Goal: Task Accomplishment & Management: Manage account settings

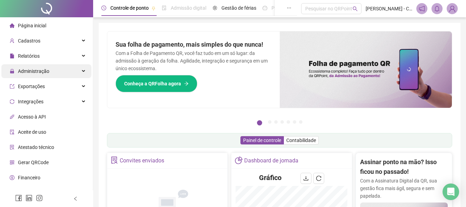
click at [65, 71] on div "Administração" at bounding box center [46, 71] width 90 height 14
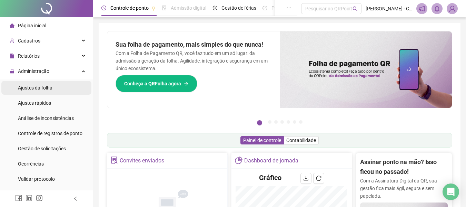
click at [40, 91] on div "Ajustes da folha" at bounding box center [35, 88] width 35 height 14
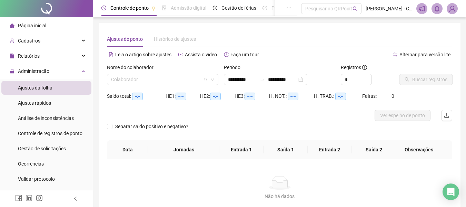
type input "**********"
click at [169, 78] on input "search" at bounding box center [159, 79] width 97 height 10
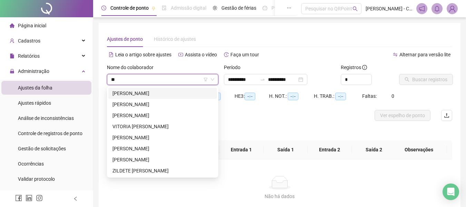
type input "***"
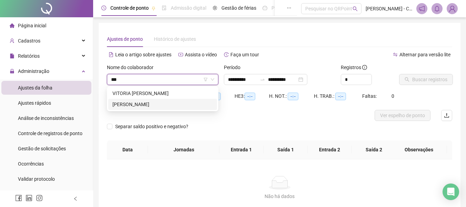
click at [159, 102] on div "[PERSON_NAME]" at bounding box center [162, 104] width 100 height 8
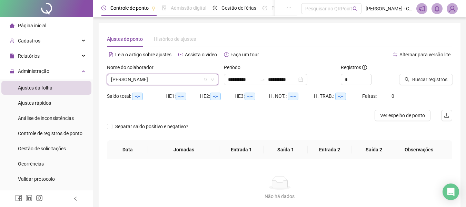
click at [184, 80] on span "[PERSON_NAME]" at bounding box center [162, 79] width 103 height 10
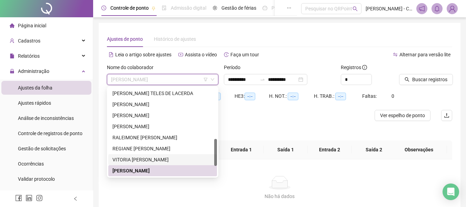
click at [155, 159] on div "VITORIA CAROLINA MACIEL" at bounding box center [162, 160] width 100 height 8
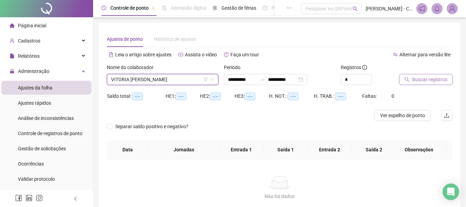
click at [416, 77] on span "Buscar registros" at bounding box center [429, 80] width 35 height 8
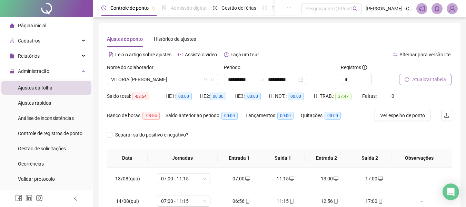
click at [375, 46] on div "Ajustes de ponto Histórico de ajustes" at bounding box center [279, 39] width 345 height 16
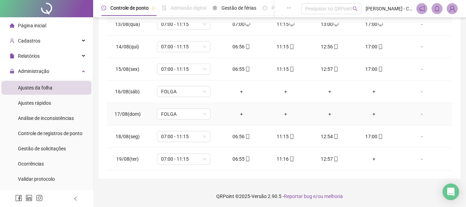
scroll to position [146, 0]
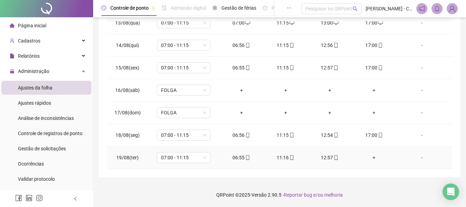
click at [373, 156] on div "+" at bounding box center [373, 158] width 33 height 8
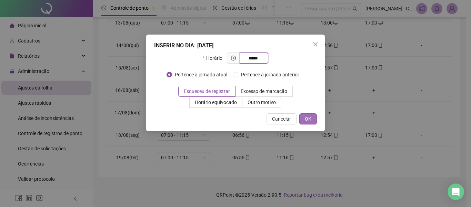
type input "*****"
click at [304, 119] on button "OK" at bounding box center [309, 118] width 18 height 11
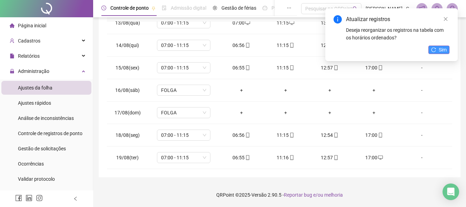
click at [437, 49] on button "Sim" at bounding box center [439, 50] width 21 height 8
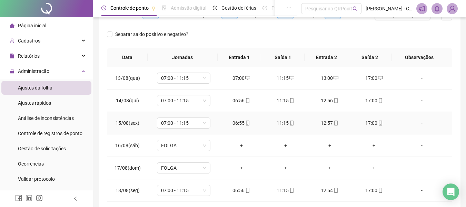
scroll to position [0, 0]
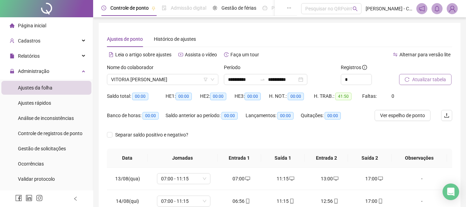
click at [415, 77] on span "Atualizar tabela" at bounding box center [429, 80] width 34 height 8
click at [265, 79] on icon "swap-right" at bounding box center [263, 80] width 6 height 6
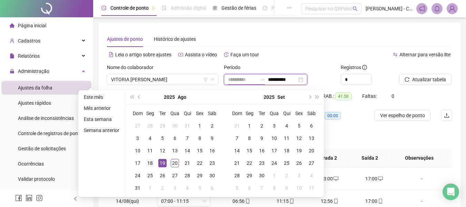
type input "**********"
click at [149, 161] on div "18" at bounding box center [150, 163] width 8 height 8
type input "**********"
click at [173, 161] on div "20" at bounding box center [175, 163] width 8 height 8
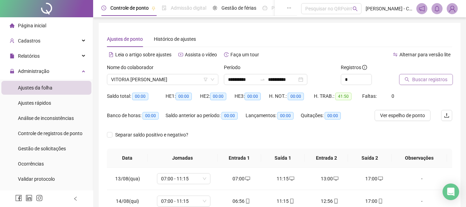
click at [442, 81] on span "Buscar registros" at bounding box center [429, 80] width 35 height 8
click at [193, 78] on span "VITORIA CAROLINA MACIEL" at bounding box center [162, 79] width 103 height 10
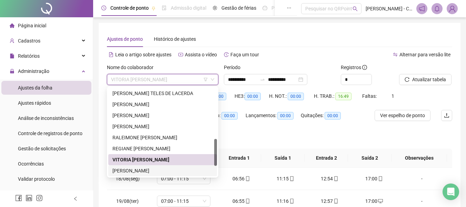
click at [165, 167] on div "[PERSON_NAME]" at bounding box center [162, 171] width 100 height 8
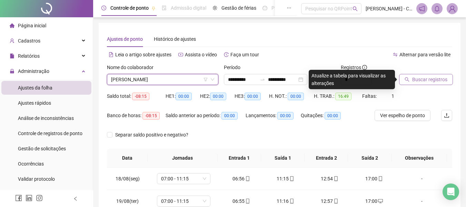
click at [414, 76] on span "Buscar registros" at bounding box center [429, 80] width 35 height 8
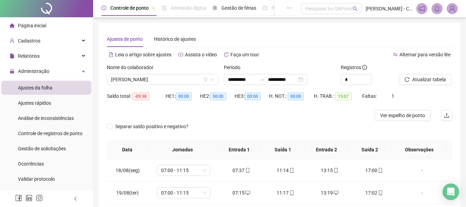
click at [27, 30] on div "Página inicial" at bounding box center [28, 26] width 37 height 14
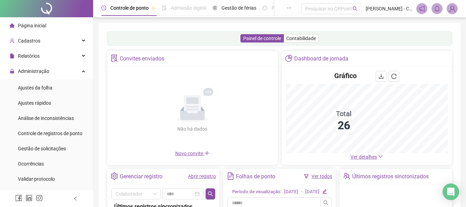
scroll to position [35, 0]
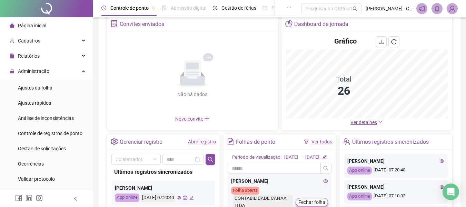
click at [375, 121] on span "Ver detalhes" at bounding box center [364, 122] width 27 height 6
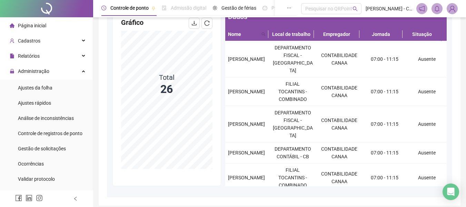
scroll to position [67, 0]
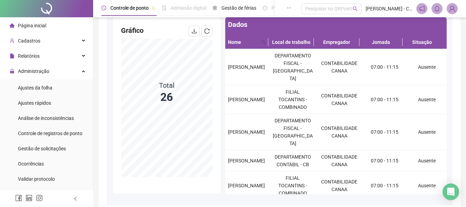
click at [40, 29] on div "Página inicial" at bounding box center [28, 26] width 37 height 14
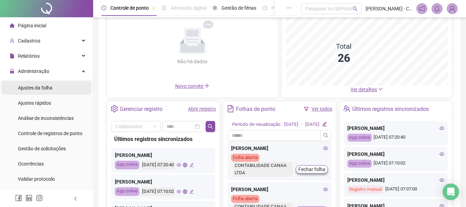
click at [46, 85] on span "Ajustes da folha" at bounding box center [35, 88] width 35 height 6
click at [46, 88] on span "Ajustes da folha" at bounding box center [35, 88] width 35 height 6
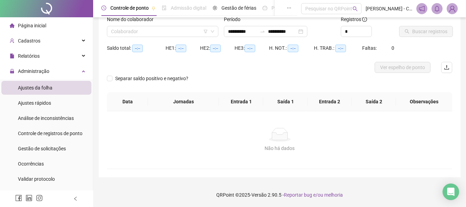
scroll to position [48, 0]
click at [140, 28] on input "search" at bounding box center [159, 31] width 97 height 10
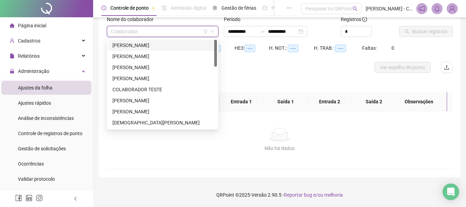
type input "**********"
click at [146, 66] on div "[PERSON_NAME]" at bounding box center [162, 67] width 100 height 8
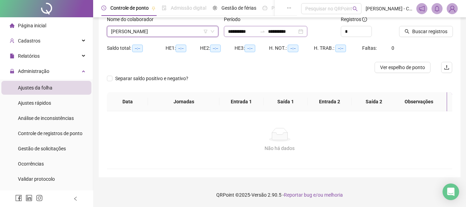
click at [307, 32] on div "**********" at bounding box center [266, 31] width 84 height 11
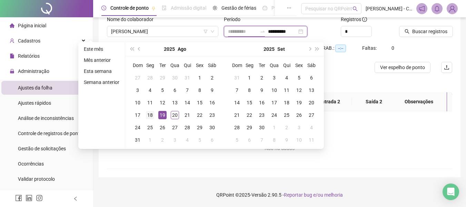
type input "**********"
click at [149, 115] on div "18" at bounding box center [150, 115] width 8 height 8
type input "**********"
click at [178, 115] on div "20" at bounding box center [175, 115] width 8 height 8
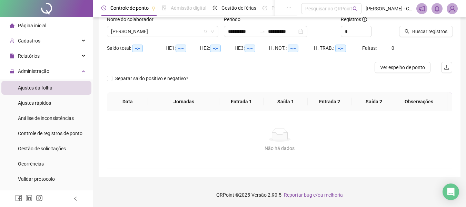
click at [431, 38] on div "Buscar registros" at bounding box center [425, 29] width 59 height 27
click at [430, 30] on span "Buscar registros" at bounding box center [429, 32] width 35 height 8
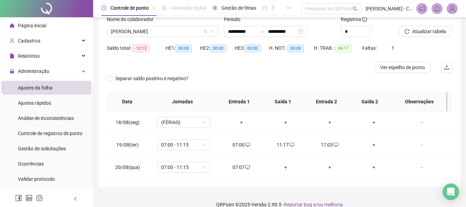
scroll to position [58, 0]
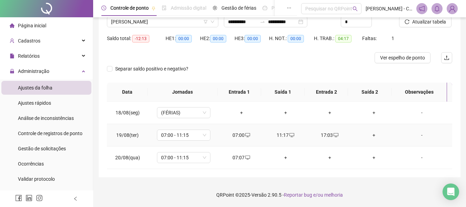
click at [335, 135] on div "17:03" at bounding box center [329, 135] width 33 height 8
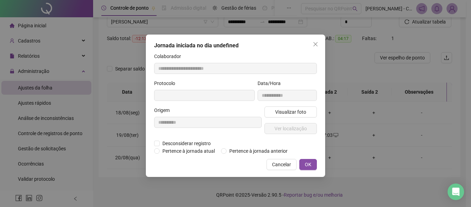
type input "**********"
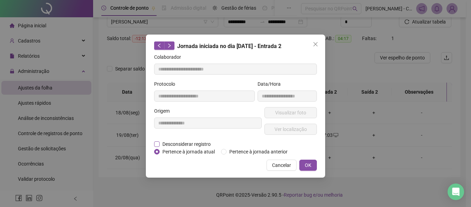
click at [182, 144] on span "Desconsiderar registro" at bounding box center [187, 144] width 54 height 8
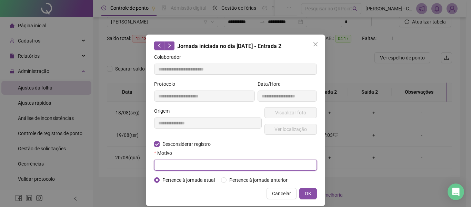
click at [194, 164] on input "text" at bounding box center [235, 164] width 163 height 11
type input "**********"
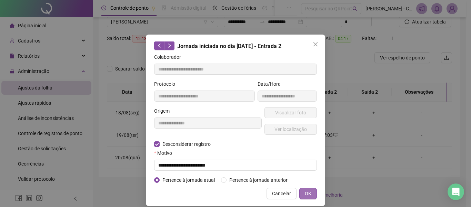
click at [307, 192] on span "OK" at bounding box center [308, 193] width 7 height 8
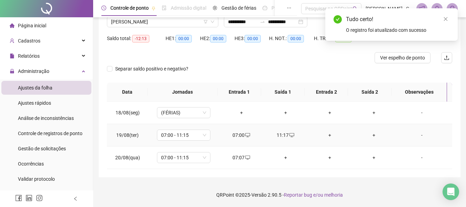
click at [326, 136] on div "+" at bounding box center [329, 135] width 33 height 8
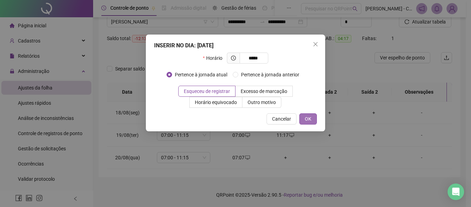
type input "*****"
click at [313, 117] on button "OK" at bounding box center [309, 118] width 18 height 11
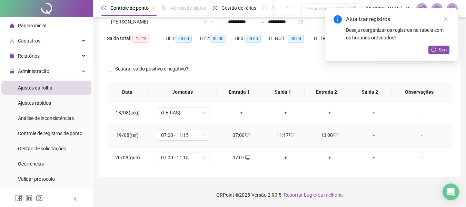
click at [372, 135] on div "+" at bounding box center [373, 135] width 33 height 8
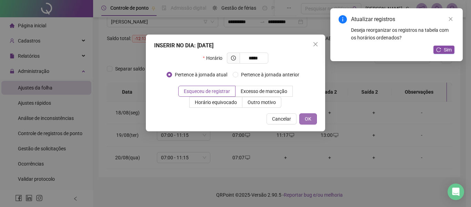
type input "*****"
click at [313, 121] on button "OK" at bounding box center [309, 118] width 18 height 11
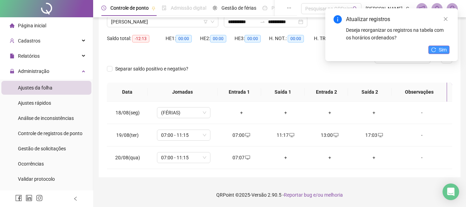
click at [445, 50] on span "Sim" at bounding box center [443, 50] width 8 height 8
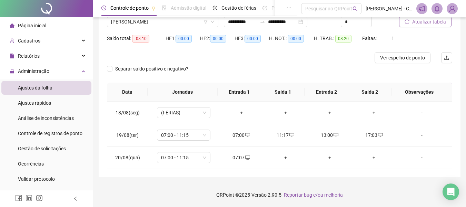
click at [429, 23] on span "Atualizar tabela" at bounding box center [429, 22] width 34 height 8
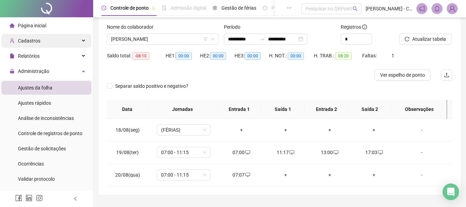
scroll to position [23, 0]
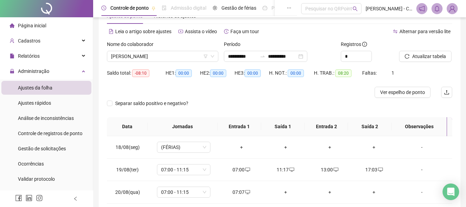
click at [41, 25] on span "Página inicial" at bounding box center [32, 26] width 28 height 6
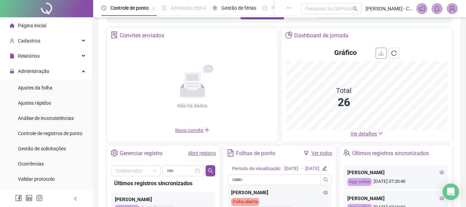
click at [380, 51] on icon "download" at bounding box center [382, 53] width 6 height 6
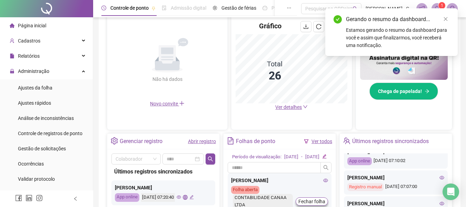
scroll to position [111, 0]
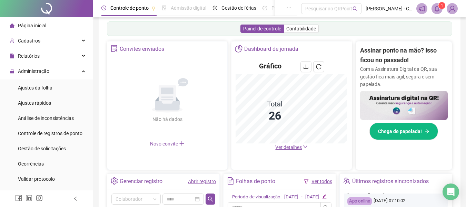
click at [296, 145] on span "Ver detalhes" at bounding box center [288, 147] width 27 height 6
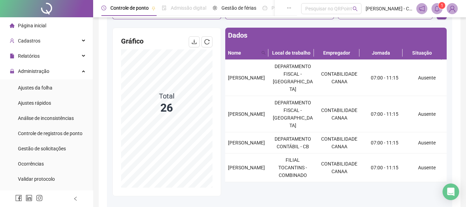
scroll to position [69, 0]
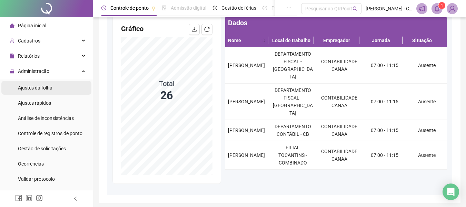
click at [41, 87] on span "Ajustes da folha" at bounding box center [35, 88] width 35 height 6
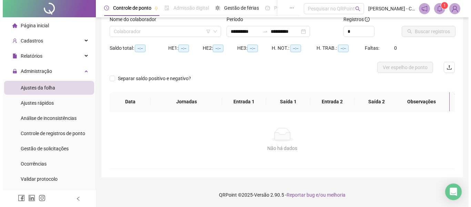
scroll to position [48, 0]
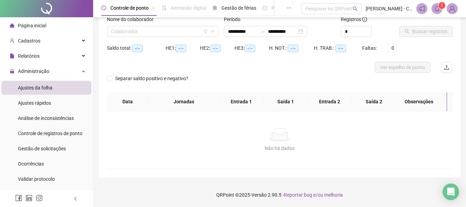
type input "**********"
click at [184, 28] on input "search" at bounding box center [159, 31] width 97 height 10
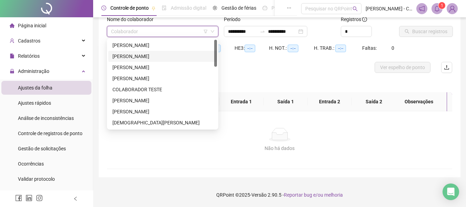
click at [168, 58] on div "[PERSON_NAME]" at bounding box center [162, 56] width 100 height 8
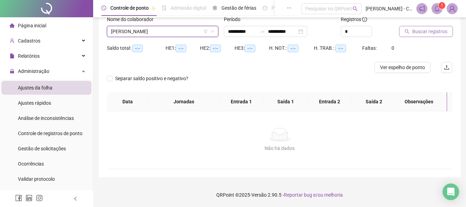
click at [413, 32] on span "Buscar registros" at bounding box center [429, 32] width 35 height 8
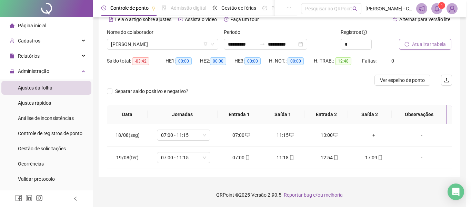
scroll to position [35, 0]
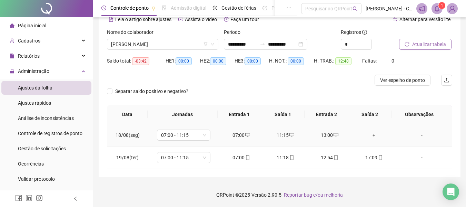
click at [371, 136] on div "+" at bounding box center [373, 135] width 33 height 8
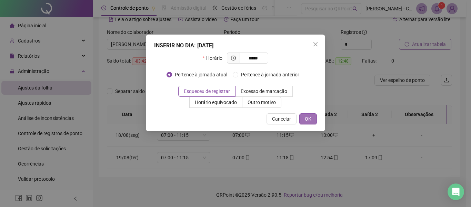
type input "*****"
click at [313, 117] on button "OK" at bounding box center [309, 118] width 18 height 11
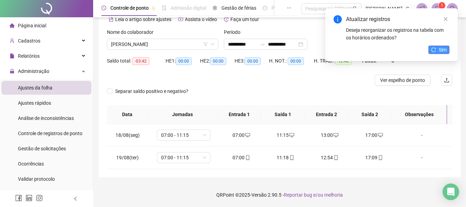
click at [435, 48] on icon "reload" at bounding box center [433, 49] width 5 height 5
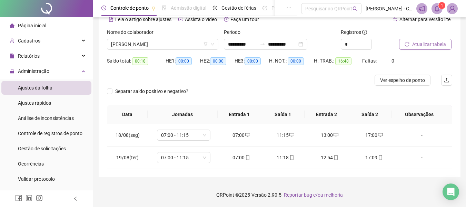
click at [420, 46] on span "Atualizar tabela" at bounding box center [429, 44] width 34 height 8
click at [249, 46] on input "**********" at bounding box center [242, 44] width 29 height 8
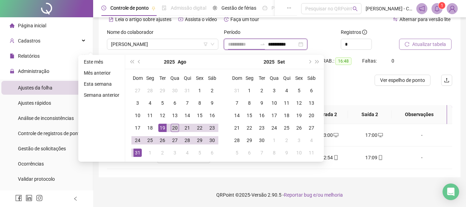
type input "**********"
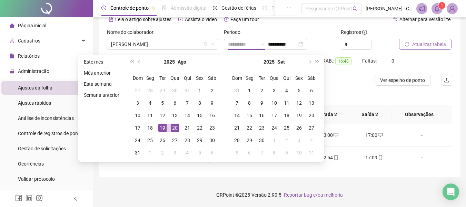
click at [174, 128] on div "20" at bounding box center [175, 128] width 8 height 8
type input "**********"
click at [172, 125] on div "20" at bounding box center [175, 128] width 8 height 8
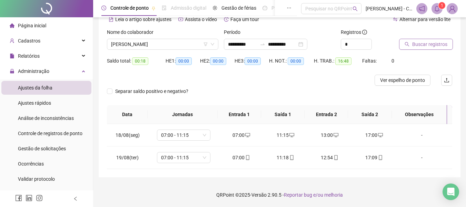
click at [414, 50] on div "Buscar registros" at bounding box center [425, 41] width 59 height 27
click at [414, 47] on span "Buscar registros" at bounding box center [429, 44] width 35 height 8
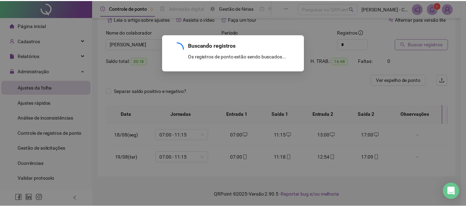
scroll to position [13, 0]
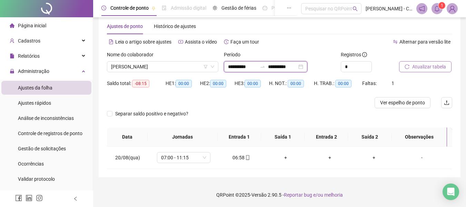
click at [250, 66] on input "**********" at bounding box center [242, 67] width 29 height 8
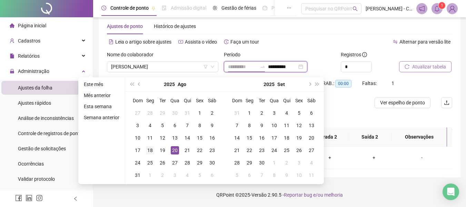
type input "**********"
click at [146, 149] on div "18" at bounding box center [150, 150] width 8 height 8
type input "**********"
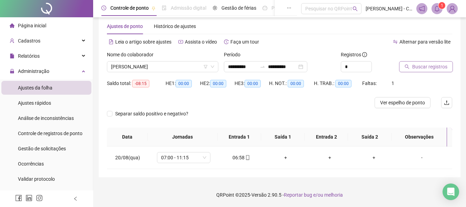
click at [421, 67] on span "Buscar registros" at bounding box center [429, 67] width 35 height 8
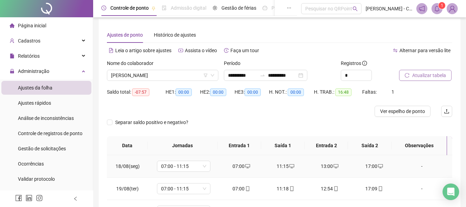
scroll to position [0, 0]
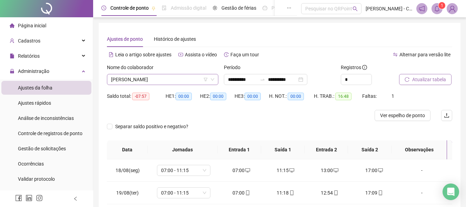
click at [172, 81] on span "[PERSON_NAME]" at bounding box center [162, 79] width 103 height 10
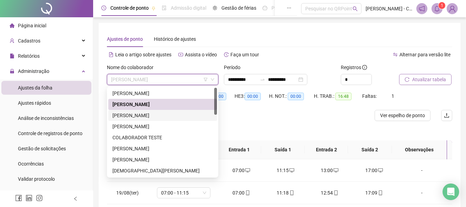
click at [161, 117] on div "[PERSON_NAME]" at bounding box center [162, 115] width 100 height 8
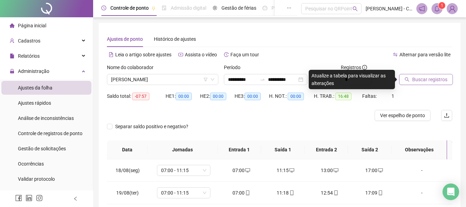
click at [433, 79] on span "Buscar registros" at bounding box center [429, 80] width 35 height 8
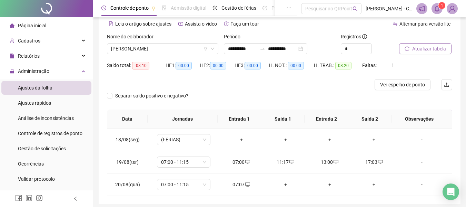
scroll to position [23, 0]
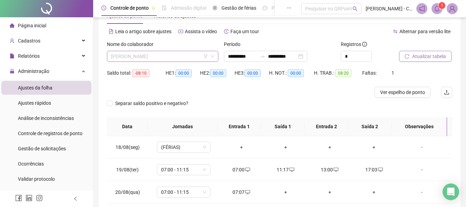
click at [165, 57] on span "[PERSON_NAME]" at bounding box center [162, 56] width 103 height 10
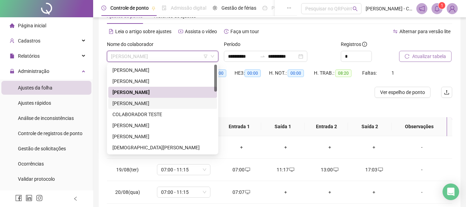
click at [161, 101] on div "[PERSON_NAME]" at bounding box center [162, 103] width 100 height 8
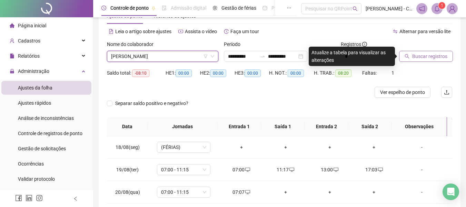
click at [422, 59] on span "Buscar registros" at bounding box center [429, 56] width 35 height 8
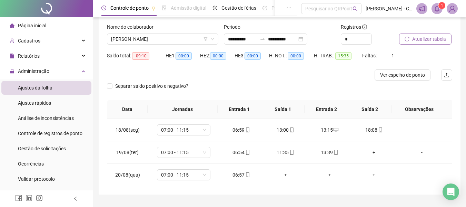
scroll to position [58, 0]
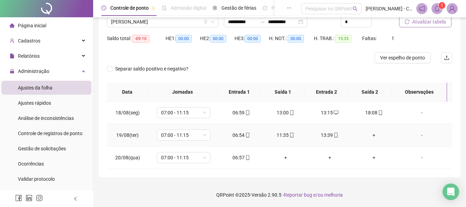
click at [373, 133] on div "+" at bounding box center [373, 135] width 33 height 8
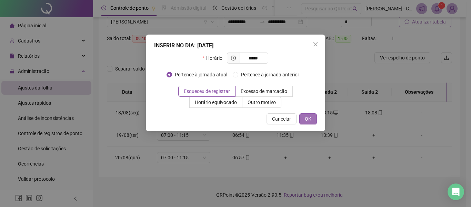
type input "*****"
click at [307, 119] on span "OK" at bounding box center [308, 119] width 7 height 8
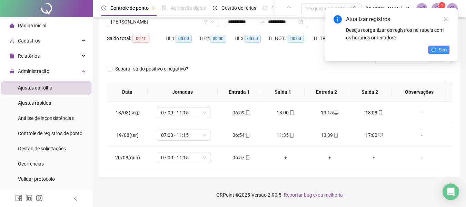
click at [439, 51] on span "Sim" at bounding box center [443, 50] width 8 height 8
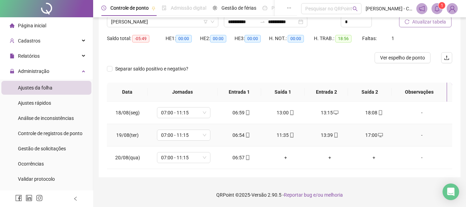
click at [335, 136] on div "13:39" at bounding box center [329, 135] width 33 height 8
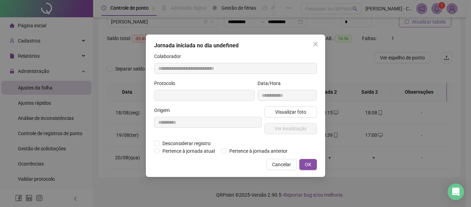
type input "**********"
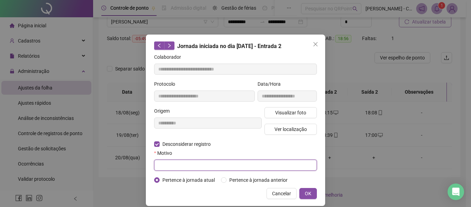
click at [207, 160] on input "text" at bounding box center [235, 164] width 163 height 11
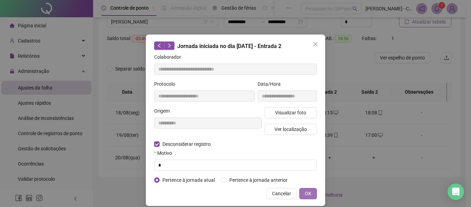
click at [305, 189] on span "OK" at bounding box center [308, 193] width 7 height 8
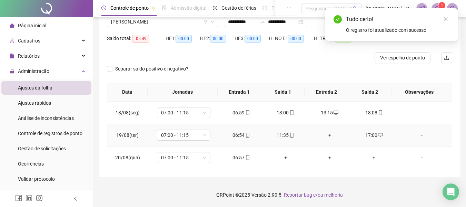
click at [327, 136] on div "+" at bounding box center [329, 135] width 33 height 8
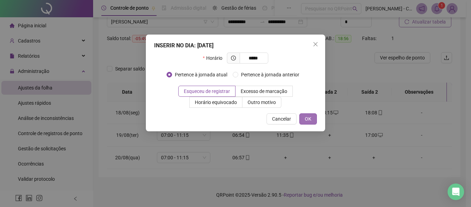
type input "*****"
click at [305, 119] on span "OK" at bounding box center [308, 119] width 7 height 8
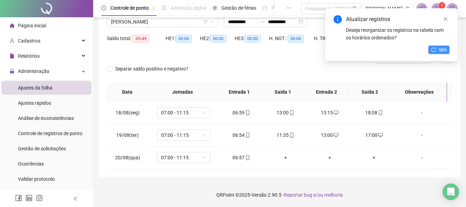
click at [432, 50] on icon "reload" at bounding box center [434, 49] width 4 height 4
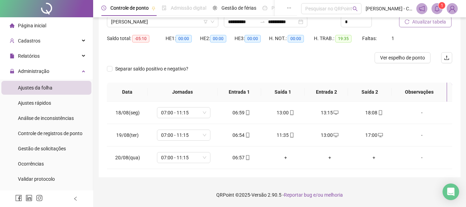
click at [416, 23] on span "Atualizar tabela" at bounding box center [429, 22] width 34 height 8
click at [159, 23] on span "[PERSON_NAME]" at bounding box center [162, 22] width 103 height 10
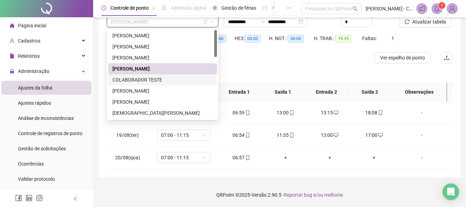
click at [158, 82] on div "COLABORADOR TESTE" at bounding box center [162, 80] width 100 height 8
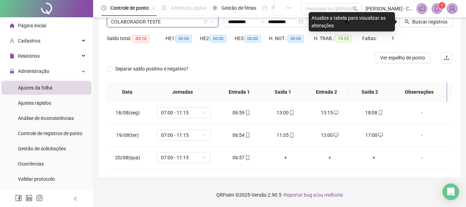
click at [168, 28] on div "Nome do colaborador COLABORADOR TESTE COLABORADOR TESTE" at bounding box center [162, 19] width 117 height 27
click at [168, 22] on span "COLABORADOR TESTE" at bounding box center [162, 22] width 103 height 10
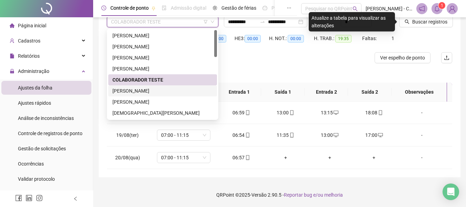
click at [160, 90] on div "[PERSON_NAME]" at bounding box center [162, 91] width 100 height 8
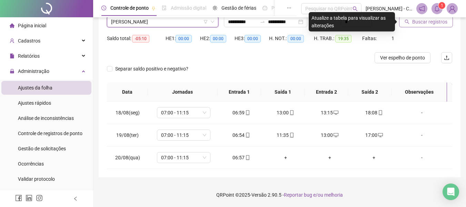
click at [409, 26] on button "Buscar registros" at bounding box center [426, 21] width 54 height 11
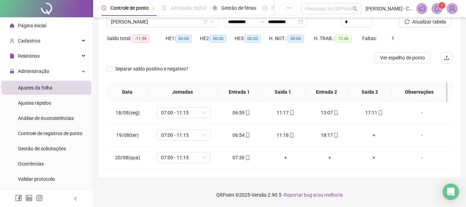
drag, startPoint x: 33, startPoint y: 27, endPoint x: 42, endPoint y: 7, distance: 21.8
click at [335, 135] on icon "mobile" at bounding box center [336, 135] width 5 height 5
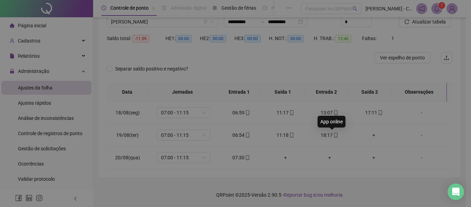
type input "**********"
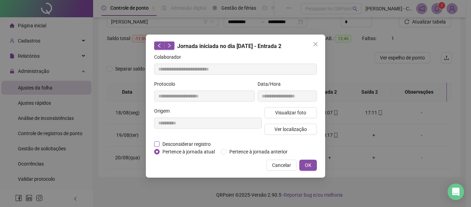
click at [193, 144] on span "Desconsiderar registro" at bounding box center [187, 144] width 54 height 8
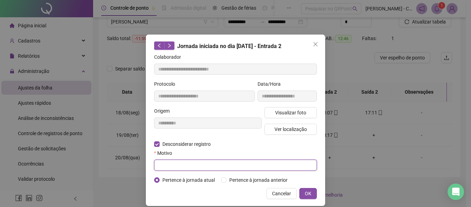
click at [209, 163] on input "text" at bounding box center [235, 164] width 163 height 11
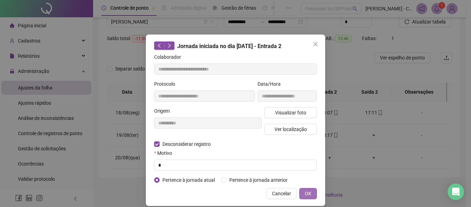
click at [305, 190] on span "OK" at bounding box center [308, 193] width 7 height 8
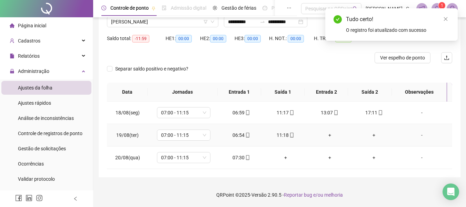
click at [325, 136] on div "+" at bounding box center [329, 135] width 33 height 8
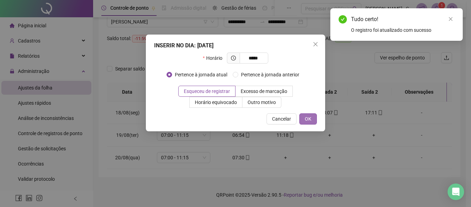
type input "*****"
click at [311, 117] on span "OK" at bounding box center [308, 119] width 7 height 8
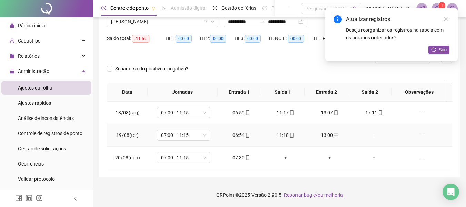
click at [368, 136] on div "+" at bounding box center [373, 135] width 33 height 8
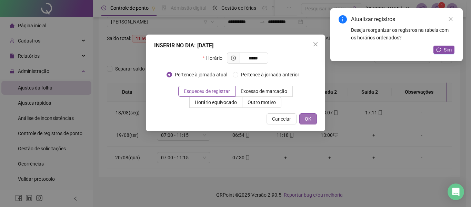
type input "*****"
click at [305, 119] on span "OK" at bounding box center [308, 119] width 7 height 8
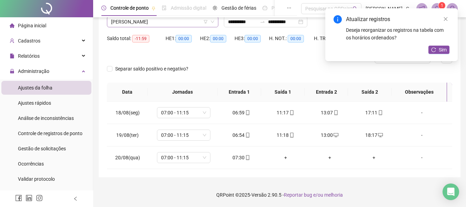
click at [166, 24] on span "[PERSON_NAME]" at bounding box center [162, 22] width 103 height 10
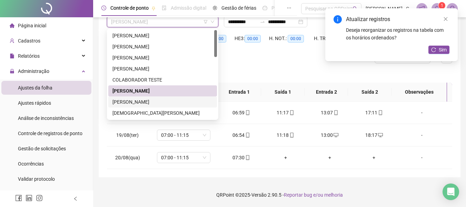
click at [160, 99] on div "[PERSON_NAME]" at bounding box center [162, 102] width 100 height 8
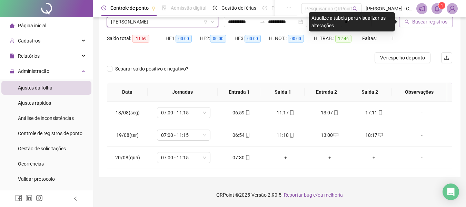
click at [418, 25] on span "Buscar registros" at bounding box center [429, 22] width 35 height 8
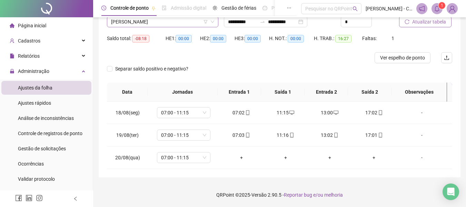
click at [198, 23] on span "[PERSON_NAME]" at bounding box center [162, 22] width 103 height 10
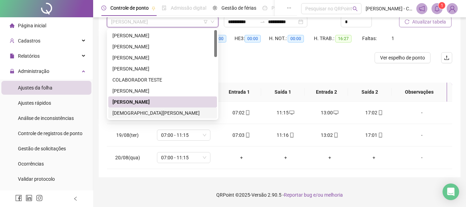
click at [168, 116] on div "[DEMOGRAPHIC_DATA][PERSON_NAME]" at bounding box center [162, 113] width 100 height 8
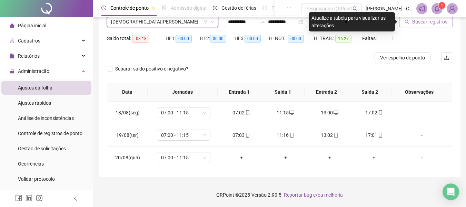
click at [409, 25] on button "Buscar registros" at bounding box center [426, 21] width 54 height 11
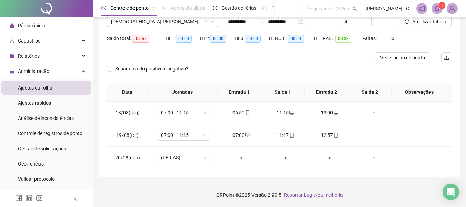
click at [170, 21] on span "[DEMOGRAPHIC_DATA][PERSON_NAME]" at bounding box center [162, 22] width 103 height 10
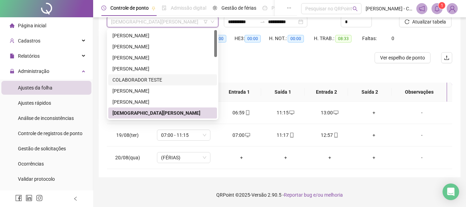
scroll to position [35, 0]
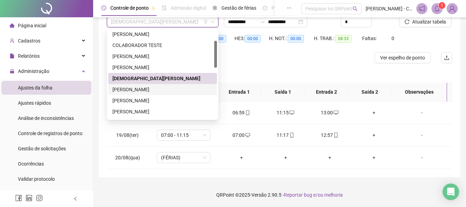
click at [153, 85] on div "[PERSON_NAME]" at bounding box center [162, 89] width 109 height 11
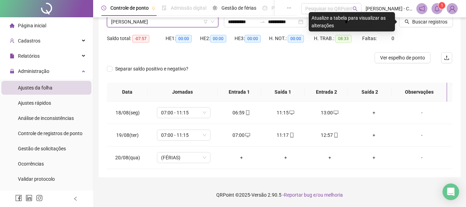
click at [416, 28] on div "Buscar registros" at bounding box center [425, 19] width 59 height 27
click at [418, 25] on span "Buscar registros" at bounding box center [429, 22] width 35 height 8
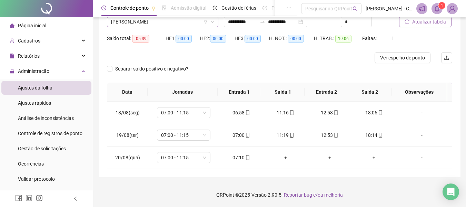
click at [195, 21] on span "[PERSON_NAME]" at bounding box center [162, 22] width 103 height 10
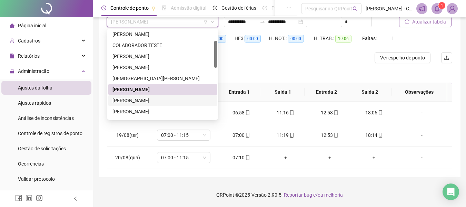
click at [155, 98] on div "[PERSON_NAME]" at bounding box center [162, 101] width 100 height 8
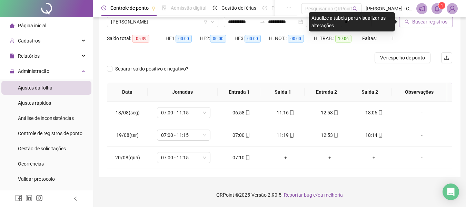
click at [429, 25] on span "Buscar registros" at bounding box center [429, 22] width 35 height 8
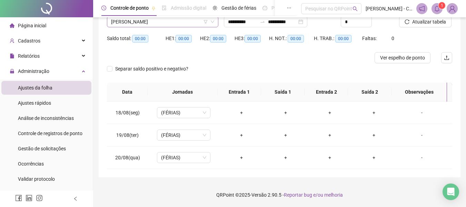
click at [202, 21] on span "[PERSON_NAME]" at bounding box center [162, 22] width 103 height 10
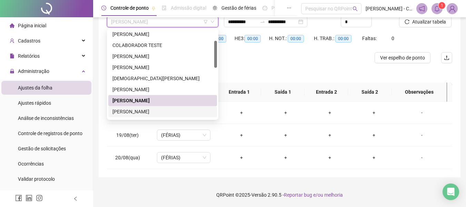
click at [152, 112] on div "[PERSON_NAME]" at bounding box center [162, 112] width 100 height 8
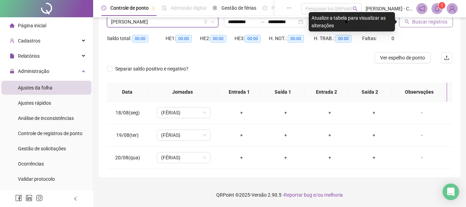
click at [415, 23] on span "Buscar registros" at bounding box center [429, 22] width 35 height 8
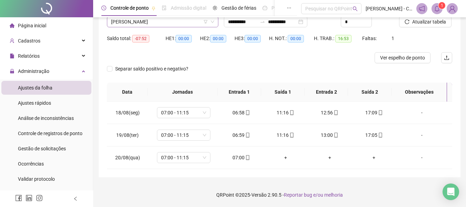
click at [181, 22] on span "[PERSON_NAME]" at bounding box center [162, 22] width 103 height 10
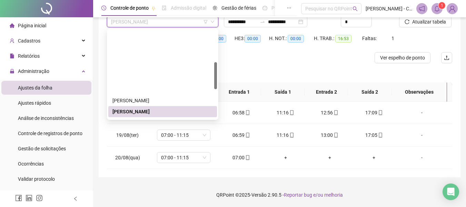
scroll to position [104, 0]
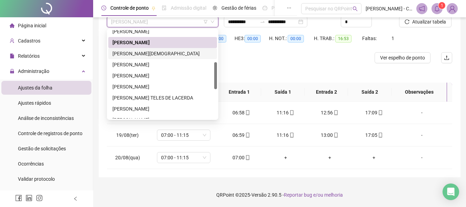
click at [153, 54] on div "[PERSON_NAME][DEMOGRAPHIC_DATA]" at bounding box center [162, 54] width 100 height 8
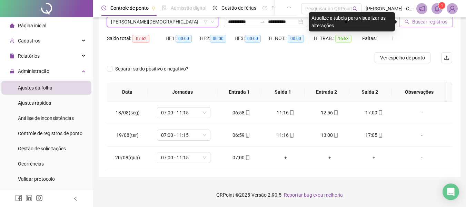
click at [417, 26] on button "Buscar registros" at bounding box center [426, 21] width 54 height 11
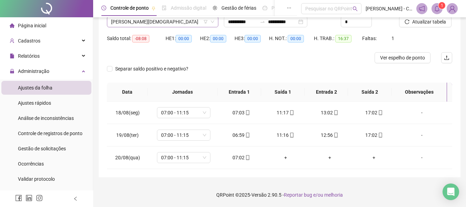
click at [186, 25] on span "[PERSON_NAME][DEMOGRAPHIC_DATA]" at bounding box center [162, 22] width 103 height 10
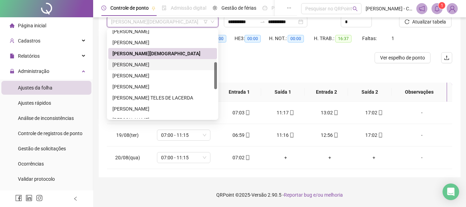
click at [166, 63] on div "[PERSON_NAME]" at bounding box center [162, 65] width 100 height 8
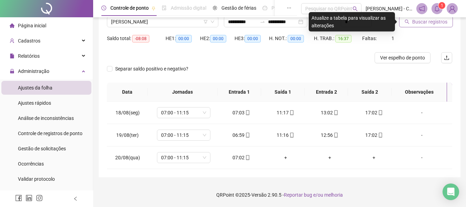
click at [424, 21] on span "Buscar registros" at bounding box center [429, 22] width 35 height 8
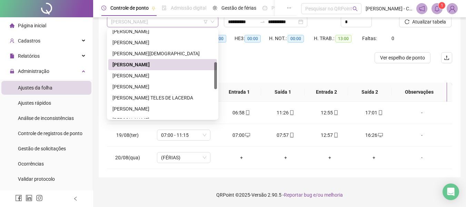
click at [156, 23] on span "[PERSON_NAME]" at bounding box center [162, 22] width 103 height 10
click at [151, 76] on div "[PERSON_NAME]" at bounding box center [162, 76] width 100 height 8
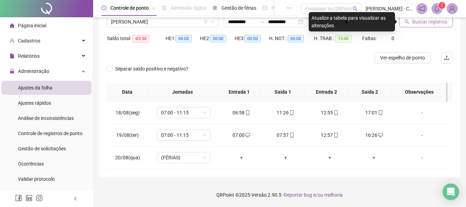
click at [423, 21] on span "Buscar registros" at bounding box center [429, 22] width 35 height 8
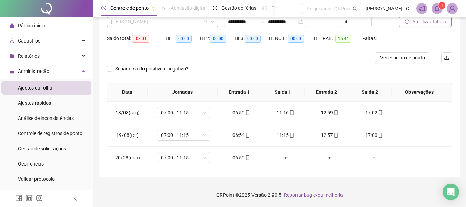
click at [177, 22] on span "[PERSON_NAME]" at bounding box center [162, 22] width 103 height 10
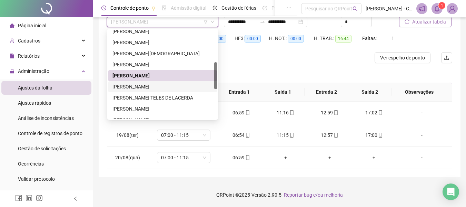
click at [151, 85] on div "[PERSON_NAME]" at bounding box center [162, 87] width 100 height 8
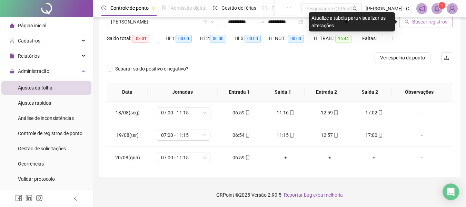
click at [436, 21] on span "Buscar registros" at bounding box center [429, 22] width 35 height 8
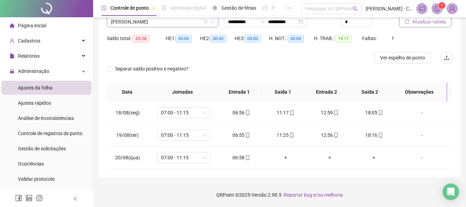
click at [164, 23] on span "[PERSON_NAME]" at bounding box center [162, 22] width 103 height 10
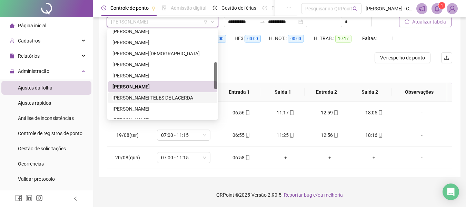
click at [152, 97] on div "MARIA JOSE TELES DE LACERDA" at bounding box center [162, 98] width 100 height 8
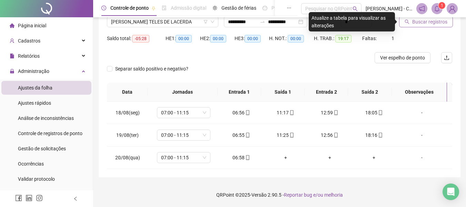
click at [408, 20] on icon "search" at bounding box center [407, 22] width 4 height 4
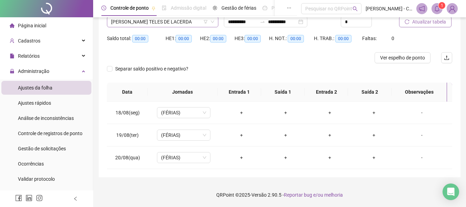
click at [159, 26] on span "MARIA JOSE TELES DE LACERDA" at bounding box center [162, 22] width 103 height 10
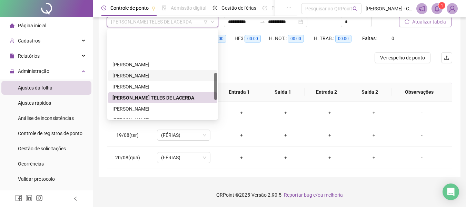
scroll to position [138, 0]
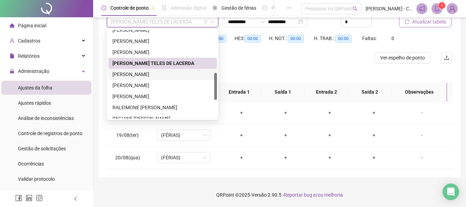
click at [165, 77] on div "[PERSON_NAME]" at bounding box center [162, 74] width 100 height 8
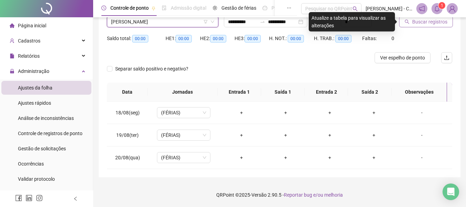
click at [419, 25] on span "Buscar registros" at bounding box center [429, 22] width 35 height 8
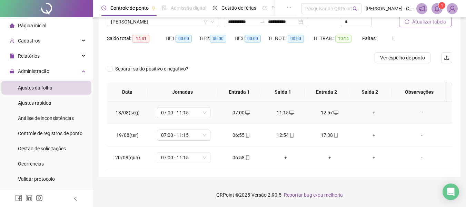
click at [370, 110] on div "+" at bounding box center [373, 113] width 33 height 8
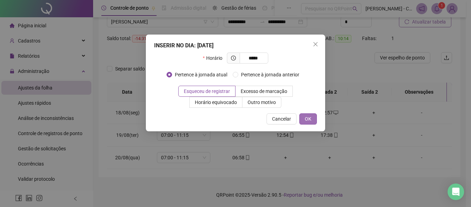
type input "*****"
click at [312, 116] on button "OK" at bounding box center [309, 118] width 18 height 11
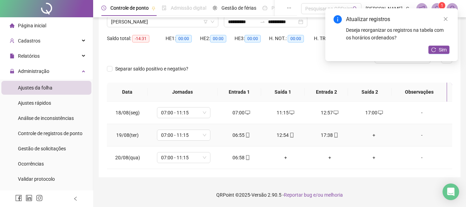
click at [370, 135] on div "+" at bounding box center [373, 135] width 33 height 8
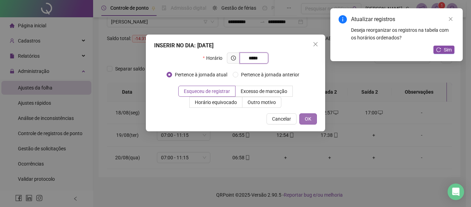
type input "*****"
click at [312, 120] on button "OK" at bounding box center [309, 118] width 18 height 11
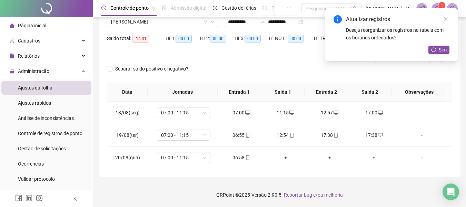
click at [328, 135] on div "17:38" at bounding box center [329, 135] width 33 height 8
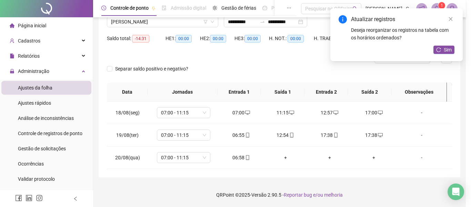
type input "**********"
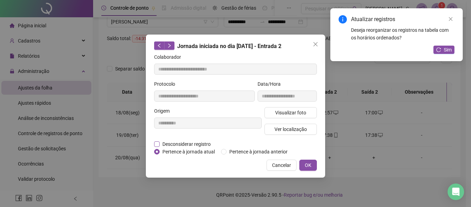
click at [202, 142] on span "Desconsiderar registro" at bounding box center [187, 144] width 54 height 8
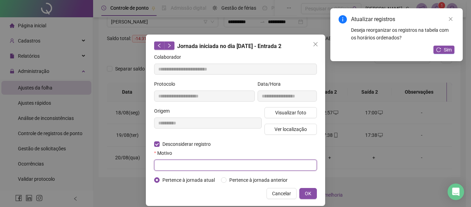
click at [228, 163] on input "text" at bounding box center [235, 164] width 163 height 11
type input "**********"
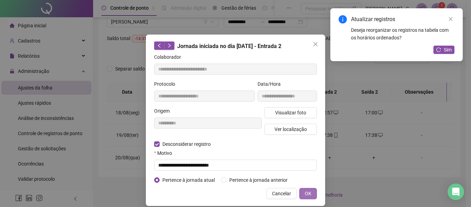
click at [305, 190] on span "OK" at bounding box center [308, 193] width 7 height 8
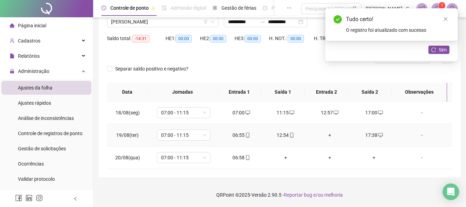
click at [328, 133] on div "+" at bounding box center [329, 135] width 33 height 8
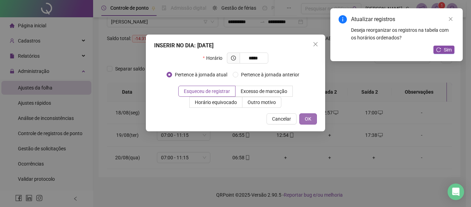
type input "*****"
click at [310, 119] on span "OK" at bounding box center [308, 119] width 7 height 8
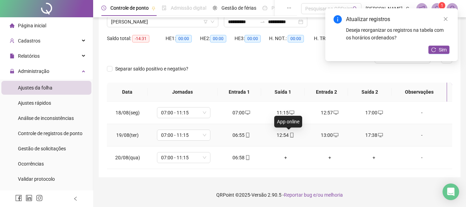
click at [290, 136] on icon "mobile" at bounding box center [292, 135] width 5 height 5
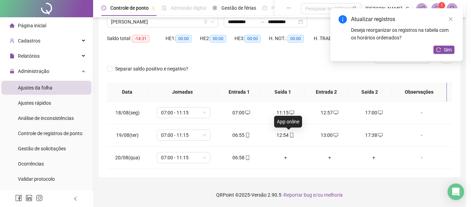
type input "**********"
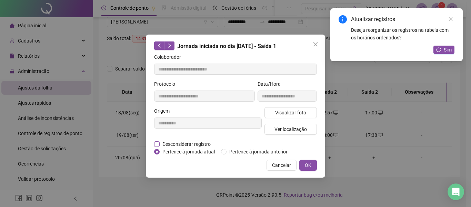
click at [196, 144] on span "Desconsiderar registro" at bounding box center [187, 144] width 54 height 8
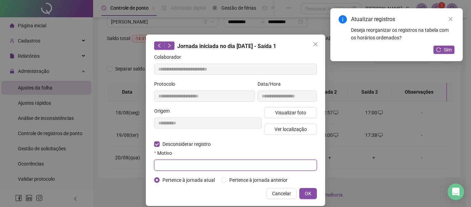
click at [203, 164] on input "text" at bounding box center [235, 164] width 163 height 11
type input "**********"
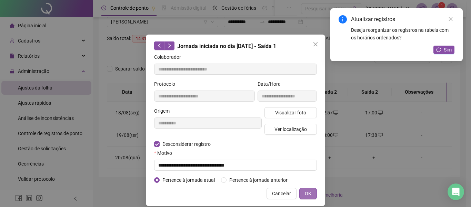
click at [308, 192] on span "OK" at bounding box center [308, 193] width 7 height 8
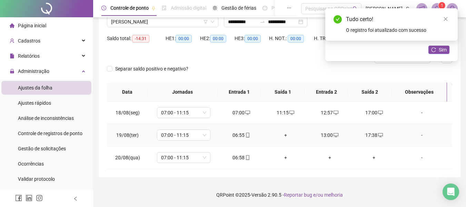
click at [284, 137] on div "+" at bounding box center [285, 135] width 33 height 8
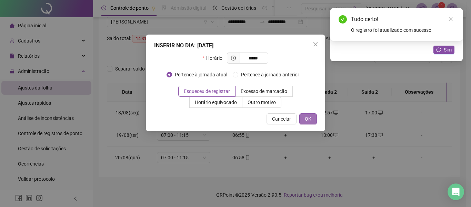
type input "*****"
click at [304, 115] on button "OK" at bounding box center [309, 118] width 18 height 11
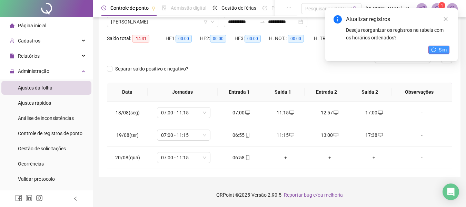
click at [446, 50] on span "Sim" at bounding box center [443, 50] width 8 height 8
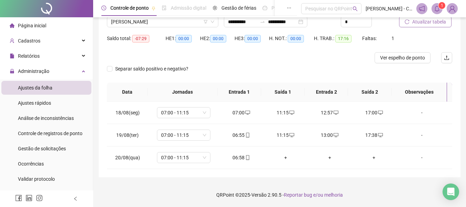
click at [424, 24] on span "Atualizar tabela" at bounding box center [429, 22] width 34 height 8
click at [202, 25] on span "[PERSON_NAME]" at bounding box center [162, 22] width 103 height 10
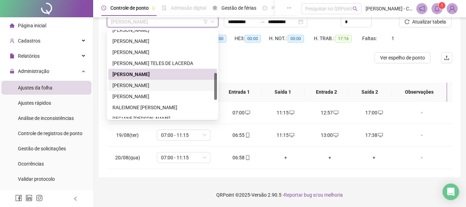
click at [168, 82] on div "[PERSON_NAME]" at bounding box center [162, 85] width 100 height 8
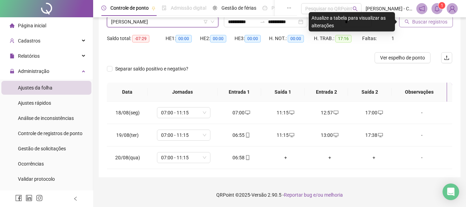
click at [414, 23] on span "Buscar registros" at bounding box center [429, 22] width 35 height 8
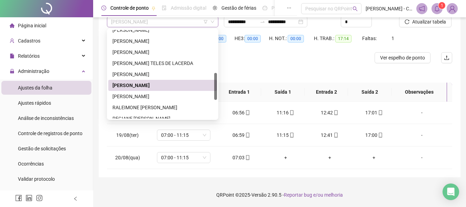
click at [190, 22] on span "[PERSON_NAME]" at bounding box center [162, 22] width 103 height 10
click at [150, 94] on div "[PERSON_NAME]" at bounding box center [162, 96] width 100 height 8
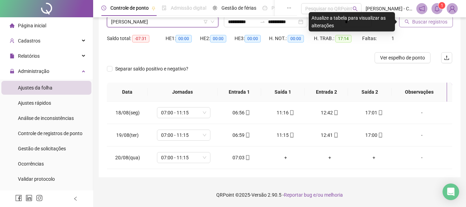
click at [413, 23] on span "Buscar registros" at bounding box center [429, 22] width 35 height 8
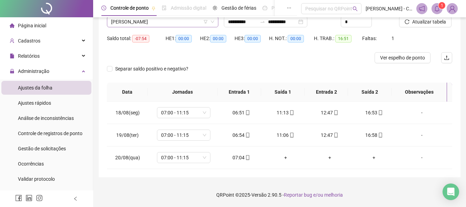
click at [199, 21] on span "[PERSON_NAME]" at bounding box center [162, 22] width 103 height 10
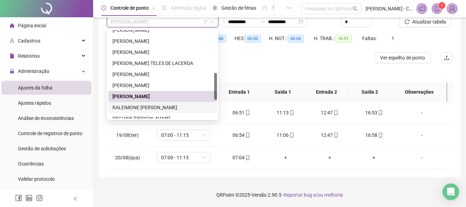
click at [161, 107] on div "RALEIMONE [PERSON_NAME]" at bounding box center [162, 108] width 100 height 8
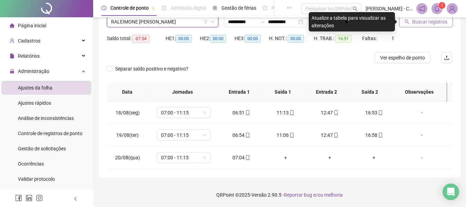
click at [425, 21] on span "Buscar registros" at bounding box center [429, 22] width 35 height 8
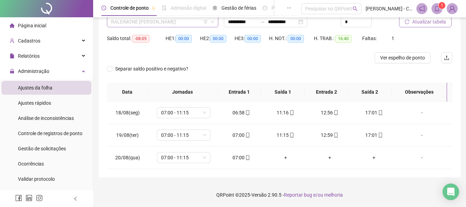
click at [203, 24] on span "RALEIMONE [PERSON_NAME]" at bounding box center [162, 22] width 103 height 10
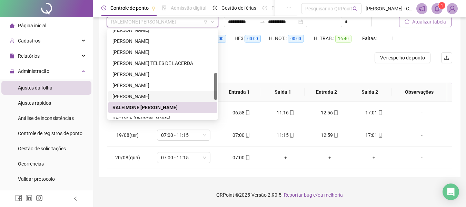
scroll to position [199, 0]
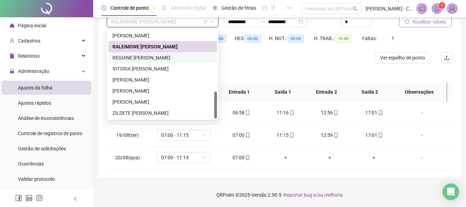
click at [155, 59] on div "REGIANE [PERSON_NAME]" at bounding box center [162, 58] width 100 height 8
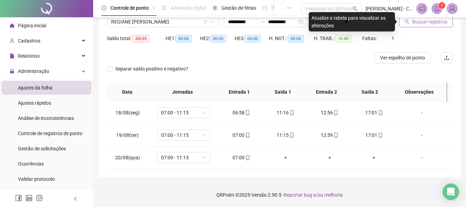
click at [433, 22] on span "Buscar registros" at bounding box center [429, 22] width 35 height 8
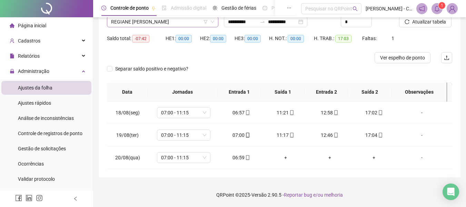
click at [162, 20] on span "REGIANE [PERSON_NAME]" at bounding box center [162, 22] width 103 height 10
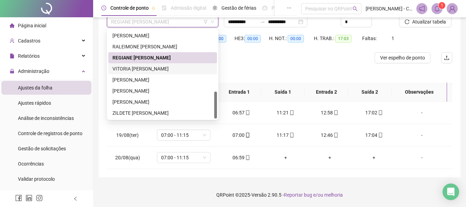
click at [147, 70] on div "VITORIA CAROLINA MACIEL" at bounding box center [162, 69] width 100 height 8
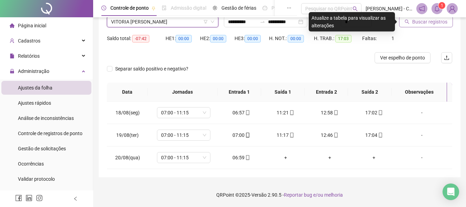
click at [418, 19] on span "Buscar registros" at bounding box center [429, 22] width 35 height 8
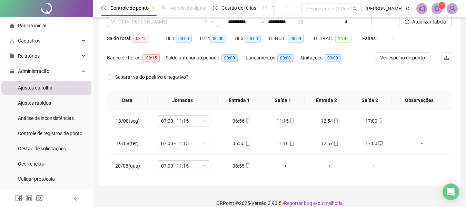
click at [169, 23] on span "VITORIA CAROLINA MACIEL" at bounding box center [162, 22] width 103 height 10
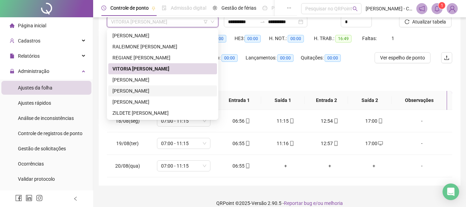
click at [159, 92] on div "[PERSON_NAME]" at bounding box center [162, 91] width 100 height 8
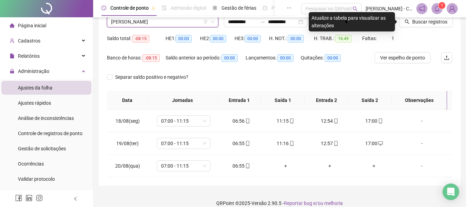
click at [417, 29] on div "Buscar registros" at bounding box center [425, 19] width 59 height 27
click at [416, 20] on span "Buscar registros" at bounding box center [429, 22] width 35 height 8
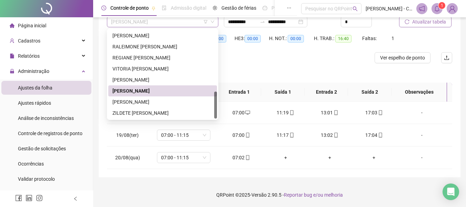
click at [181, 26] on span "[PERSON_NAME]" at bounding box center [162, 22] width 103 height 10
click at [157, 101] on div "WANDERSON YAGO SILVA VIEIRA BARBOSA" at bounding box center [162, 102] width 100 height 8
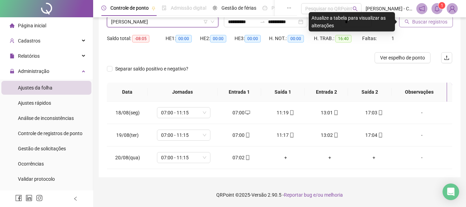
click at [431, 20] on span "Buscar registros" at bounding box center [429, 22] width 35 height 8
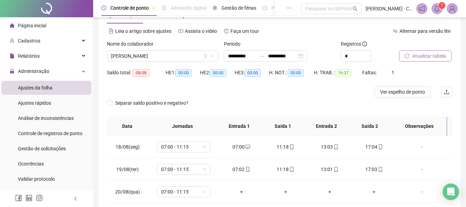
scroll to position [23, 0]
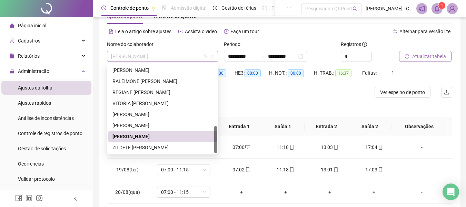
click at [190, 54] on span "WANDERSON YAGO SILVA VIEIRA BARBOSA" at bounding box center [162, 56] width 103 height 10
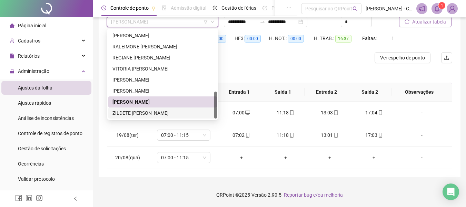
click at [158, 109] on div "ZILDETE XAVIER DE OLIVEIRA" at bounding box center [162, 113] width 100 height 8
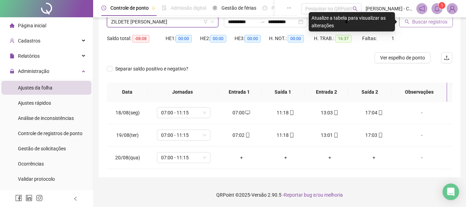
click at [423, 25] on span "Buscar registros" at bounding box center [429, 22] width 35 height 8
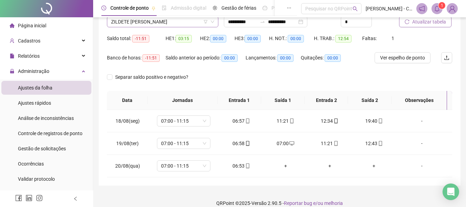
click at [172, 26] on span "ZILDETE XAVIER DE OLIVEIRA" at bounding box center [162, 22] width 103 height 10
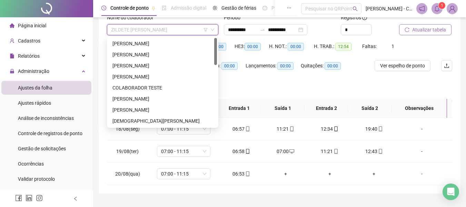
scroll to position [23, 0]
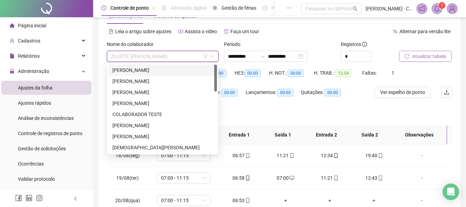
click at [145, 71] on div "[PERSON_NAME]" at bounding box center [162, 70] width 100 height 8
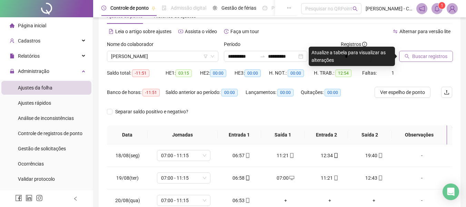
click at [440, 56] on span "Buscar registros" at bounding box center [429, 56] width 35 height 8
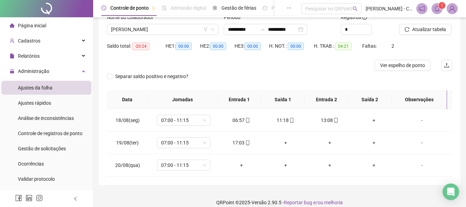
scroll to position [58, 0]
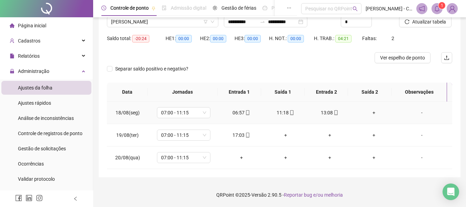
click at [368, 112] on div "+" at bounding box center [373, 113] width 33 height 8
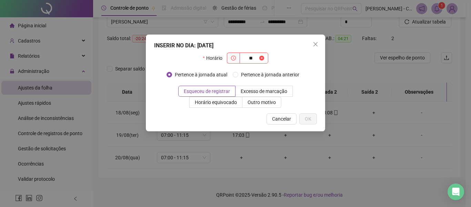
type input "*"
type input "*****"
click at [312, 123] on button "OK" at bounding box center [309, 118] width 18 height 11
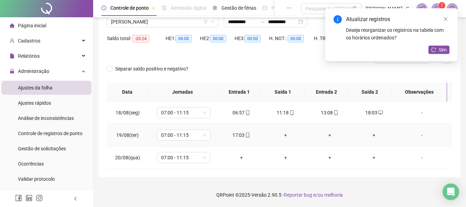
click at [371, 133] on div "+" at bounding box center [373, 135] width 33 height 8
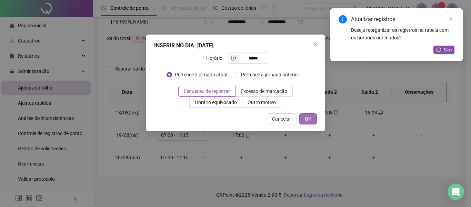
type input "*****"
click at [309, 117] on span "OK" at bounding box center [308, 119] width 7 height 8
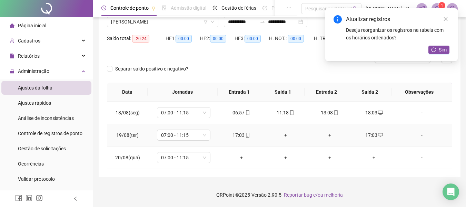
click at [327, 134] on div "+" at bounding box center [329, 135] width 33 height 8
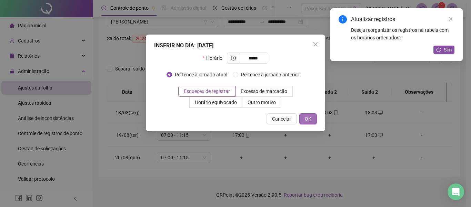
type input "*****"
click at [303, 119] on button "OK" at bounding box center [309, 118] width 18 height 11
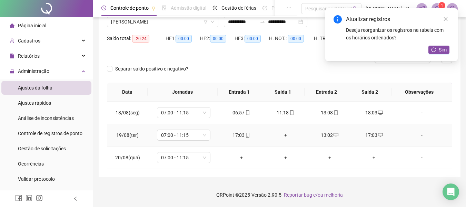
click at [285, 137] on div "+" at bounding box center [285, 135] width 33 height 8
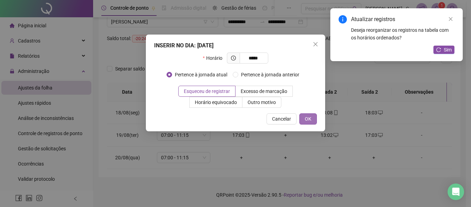
type input "*****"
click at [305, 119] on span "OK" at bounding box center [308, 119] width 7 height 8
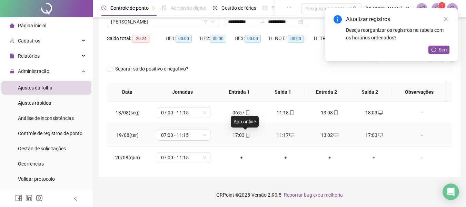
click at [246, 133] on icon "mobile" at bounding box center [247, 135] width 5 height 5
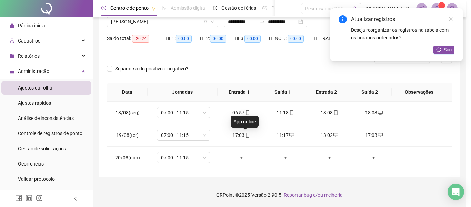
type input "**********"
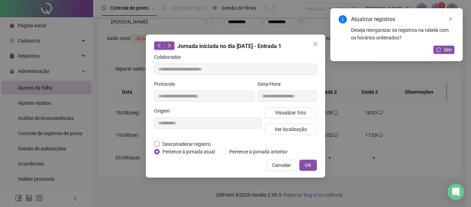
click at [201, 142] on span "Desconsiderar registro" at bounding box center [187, 144] width 54 height 8
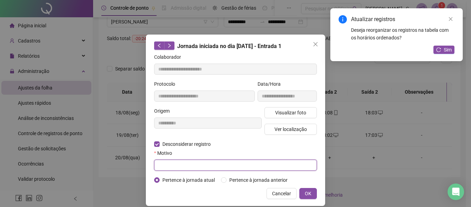
click at [212, 162] on input "text" at bounding box center [235, 164] width 163 height 11
type input "**********"
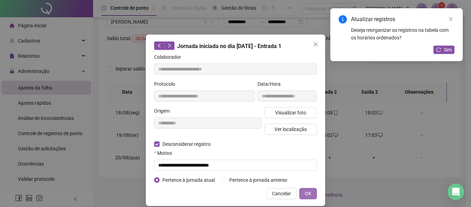
click at [311, 193] on button "OK" at bounding box center [309, 193] width 18 height 11
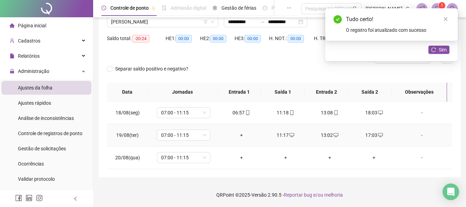
click at [239, 135] on div "+" at bounding box center [241, 135] width 33 height 8
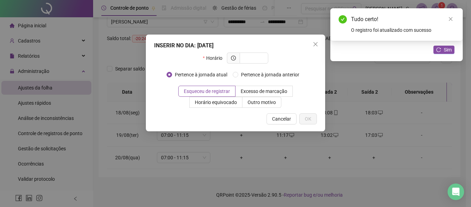
type input "*"
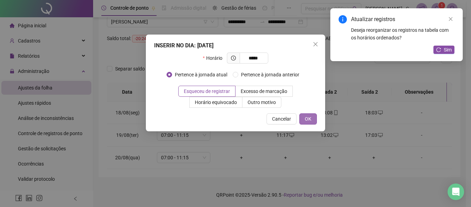
type input "*****"
click at [313, 118] on button "OK" at bounding box center [309, 118] width 18 height 11
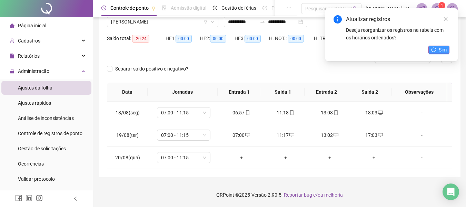
click at [436, 48] on icon "reload" at bounding box center [433, 49] width 5 height 5
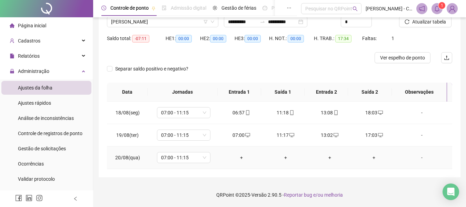
click at [238, 157] on div "+" at bounding box center [241, 158] width 33 height 8
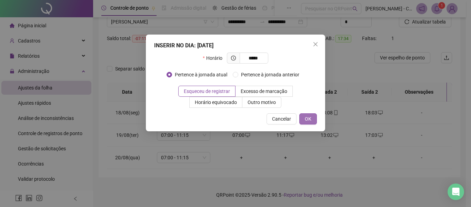
type input "*****"
click at [312, 119] on button "OK" at bounding box center [309, 118] width 18 height 11
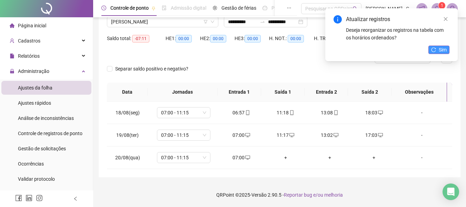
click at [443, 52] on span "Sim" at bounding box center [443, 50] width 8 height 8
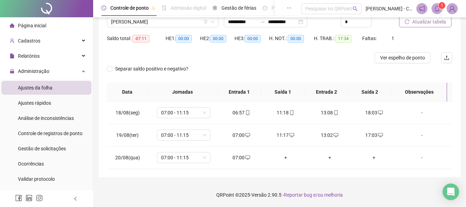
click at [425, 26] on button "Atualizar tabela" at bounding box center [425, 21] width 52 height 11
click at [423, 21] on span "Atualizar tabela" at bounding box center [429, 22] width 34 height 8
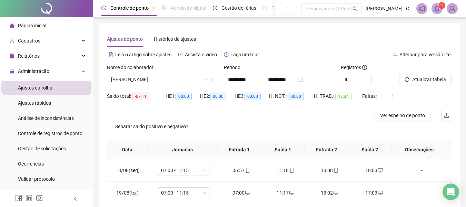
click at [35, 27] on span "Página inicial" at bounding box center [32, 26] width 28 height 6
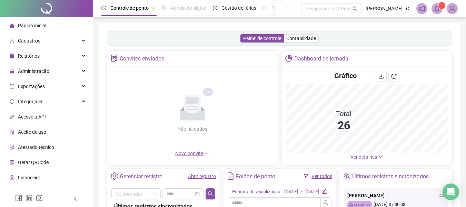
click at [370, 155] on span "Ver detalhes" at bounding box center [364, 157] width 27 height 6
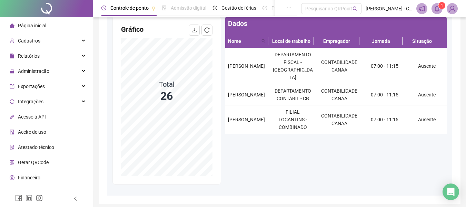
scroll to position [60, 0]
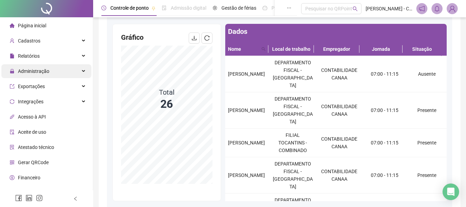
click at [48, 72] on span "Administração" at bounding box center [33, 71] width 31 height 6
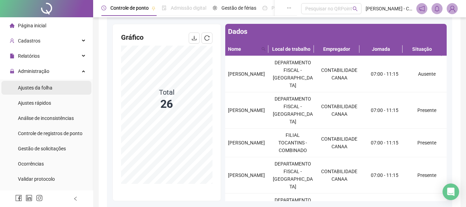
click at [49, 83] on div "Ajustes da folha" at bounding box center [35, 88] width 35 height 14
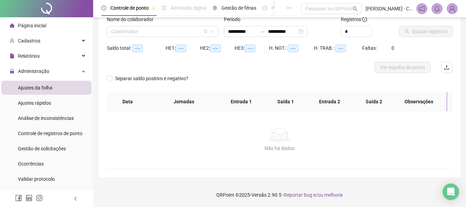
scroll to position [48, 0]
type input "**********"
click at [160, 32] on input "search" at bounding box center [159, 31] width 97 height 10
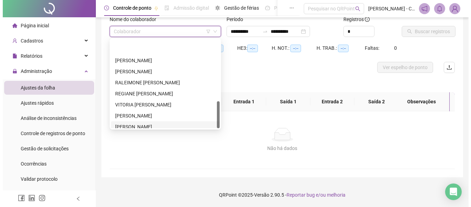
scroll to position [199, 0]
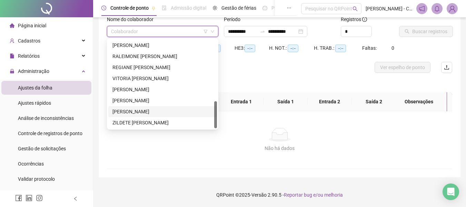
click at [154, 110] on div "WANDERSON YAGO SILVA VIEIRA BARBOSA" at bounding box center [162, 112] width 100 height 8
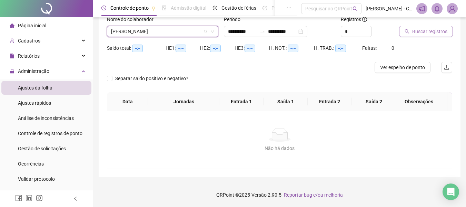
click at [413, 32] on span "Buscar registros" at bounding box center [429, 32] width 35 height 8
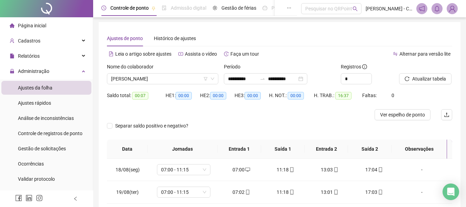
scroll to position [0, 0]
click at [220, 7] on div "Gestão de férias" at bounding box center [234, 8] width 44 height 8
